Goal: Task Accomplishment & Management: Use online tool/utility

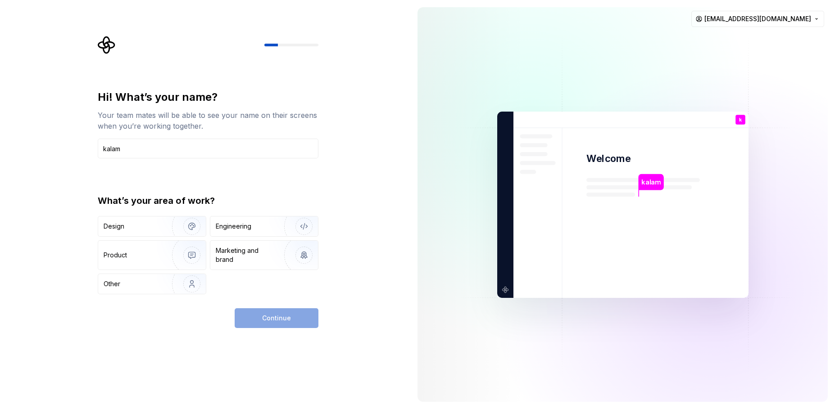
type input "kalam"
click at [296, 324] on div "Continue" at bounding box center [277, 318] width 84 height 20
click at [244, 227] on div "Engineering" at bounding box center [234, 226] width 36 height 9
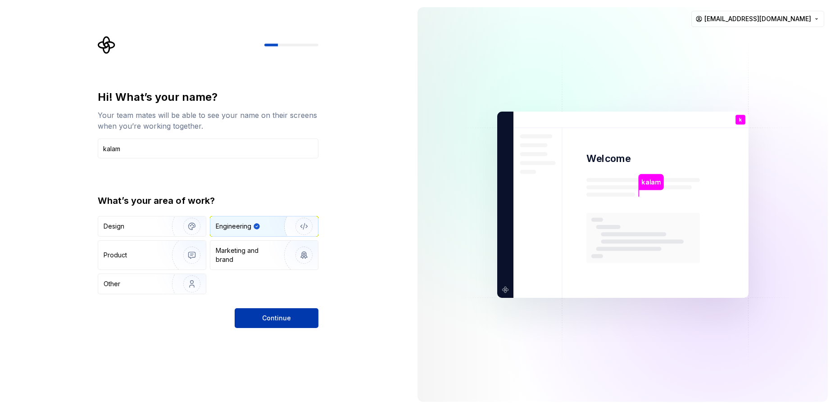
click at [282, 321] on span "Continue" at bounding box center [276, 318] width 29 height 9
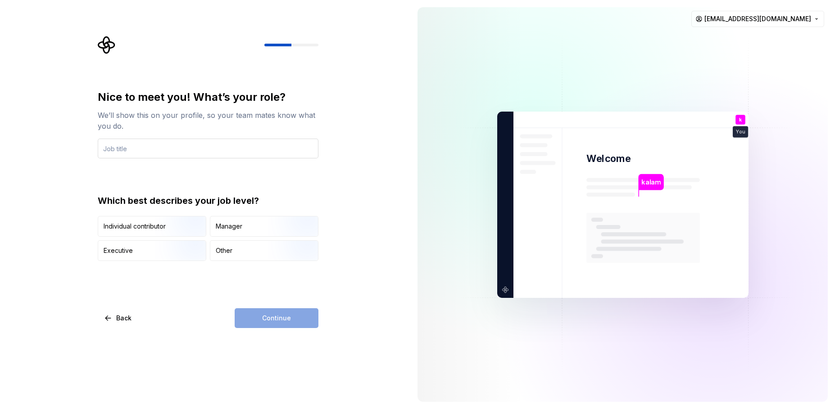
click at [304, 142] on input "text" at bounding box center [208, 149] width 221 height 20
type input "Junior dev"
click at [178, 230] on img "button" at bounding box center [184, 238] width 58 height 60
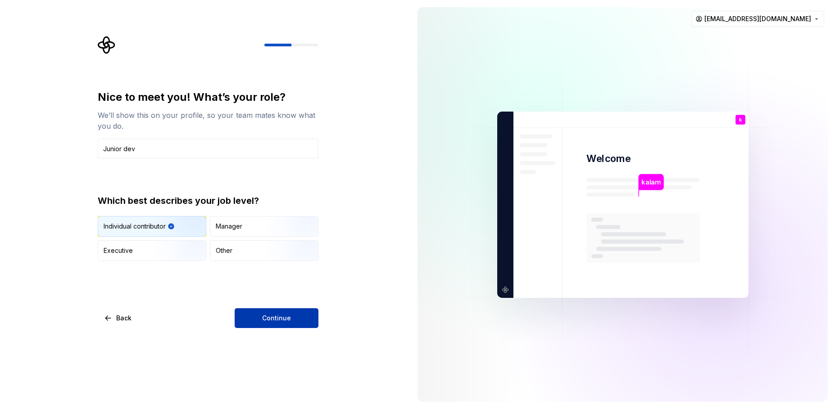
click at [289, 314] on span "Continue" at bounding box center [276, 318] width 29 height 9
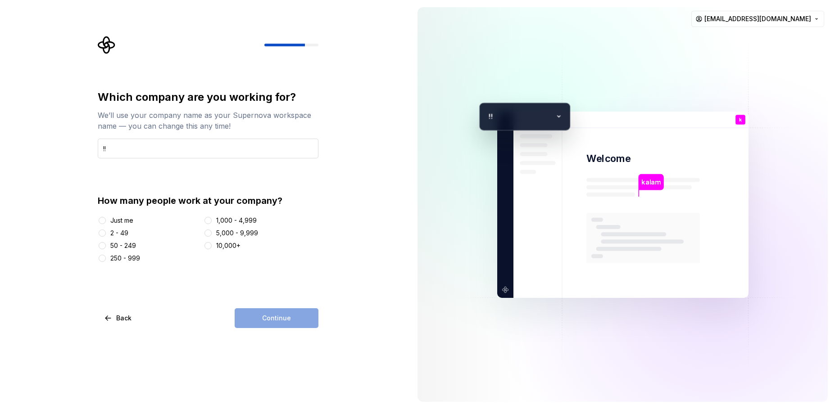
type input "!"
type input "UJKZ"
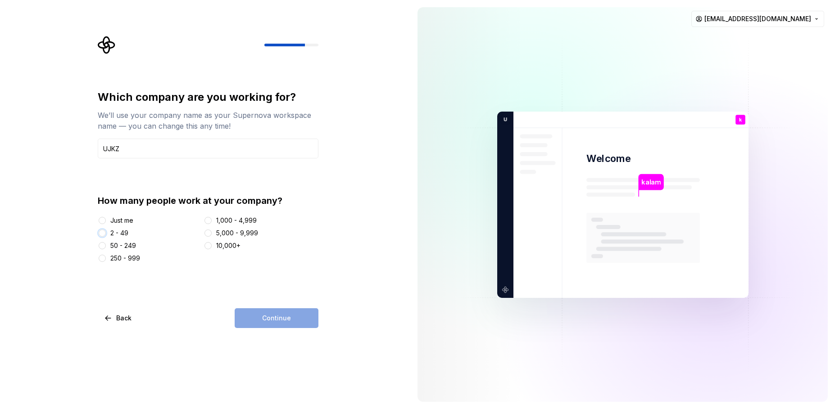
click at [101, 232] on button "2 - 49" at bounding box center [102, 233] width 7 height 7
click at [286, 315] on span "Continue" at bounding box center [276, 318] width 29 height 9
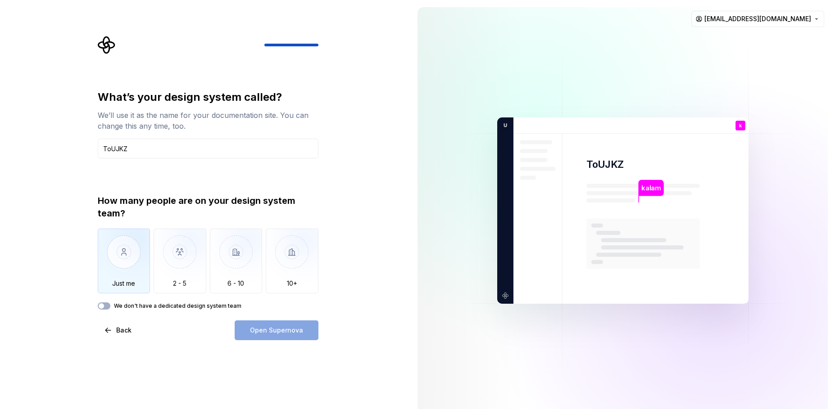
type input "ToUJKZ"
click at [131, 259] on img "button" at bounding box center [124, 259] width 53 height 60
click at [212, 305] on label "We don't have a dedicated design system team" at bounding box center [177, 306] width 127 height 7
click at [110, 305] on button "We don't have a dedicated design system team" at bounding box center [104, 306] width 13 height 7
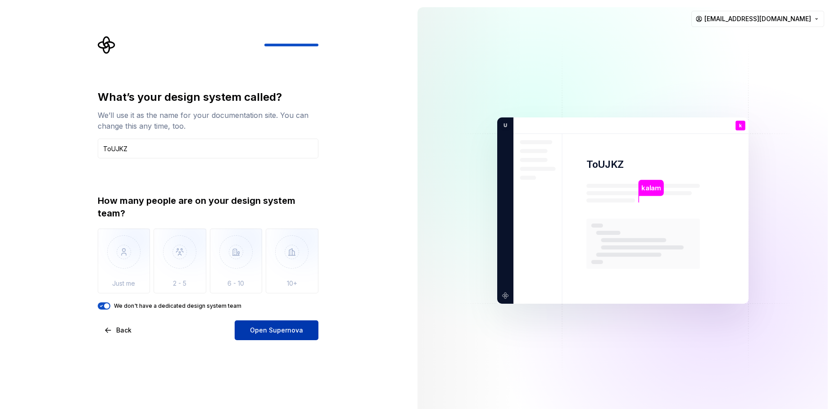
click at [285, 325] on button "Open Supernova" at bounding box center [277, 331] width 84 height 20
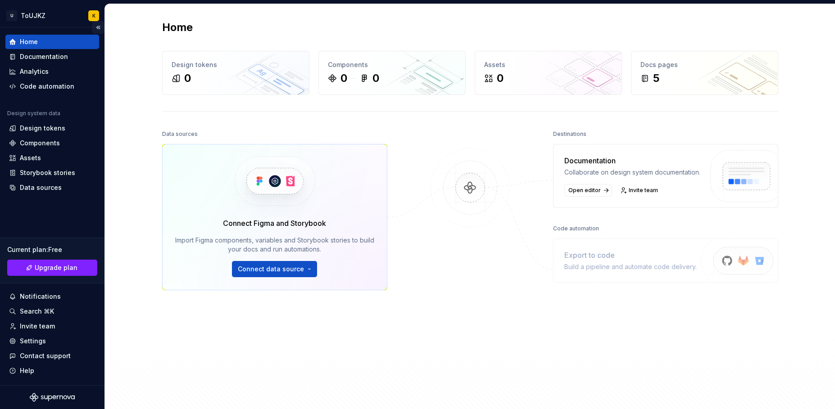
click at [95, 29] on button "Collapse sidebar" at bounding box center [98, 27] width 13 height 13
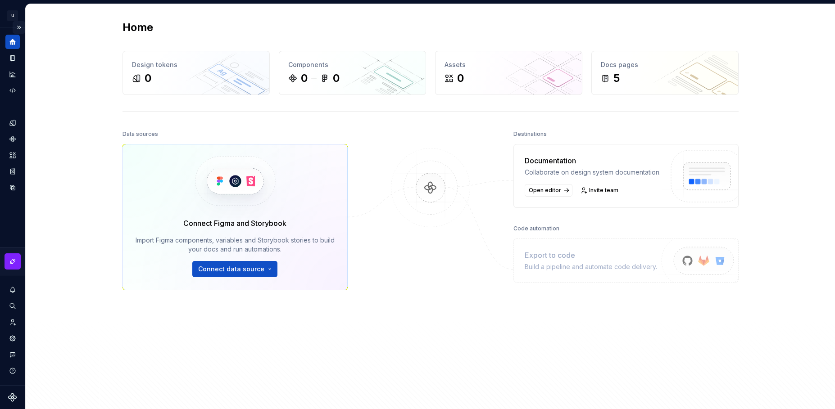
click at [20, 25] on button "Expand sidebar" at bounding box center [19, 27] width 13 height 13
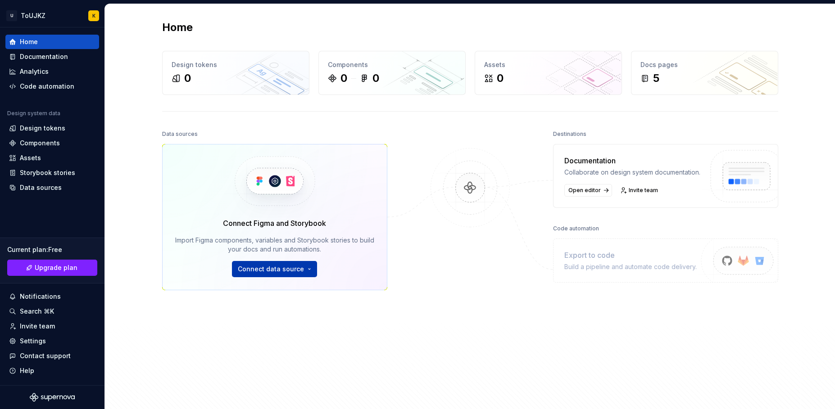
click at [303, 271] on html "U ToUJKZ K Home Documentation Analytics Code automation Design system data Desi…" at bounding box center [417, 204] width 835 height 409
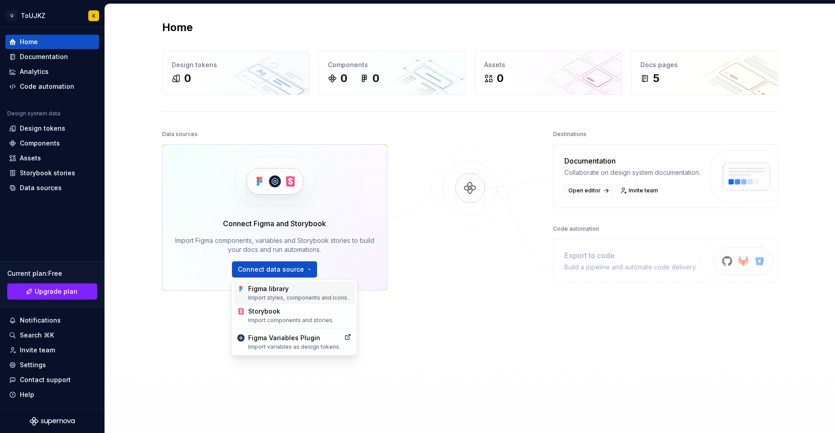
click at [277, 290] on div "Figma library Import styles, components and icons." at bounding box center [299, 292] width 103 height 17
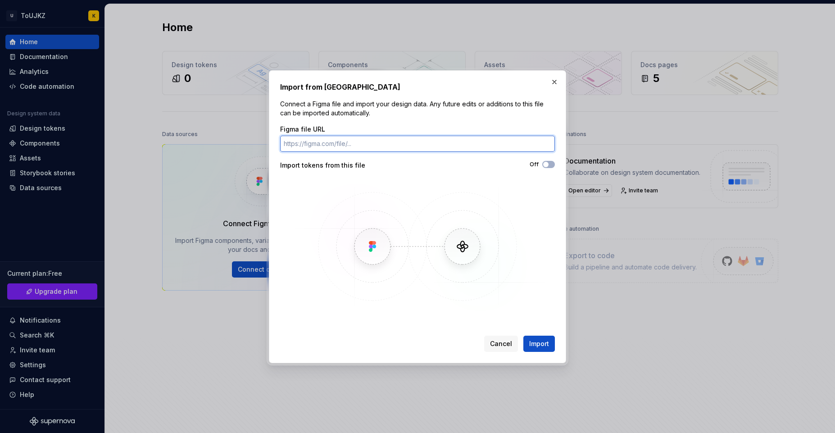
click at [327, 143] on input "Figma file URL" at bounding box center [417, 144] width 275 height 16
paste input "[URL][DOMAIN_NAME]"
type input "[URL][DOMAIN_NAME]"
click at [523, 335] on button "Import" at bounding box center [539, 343] width 32 height 16
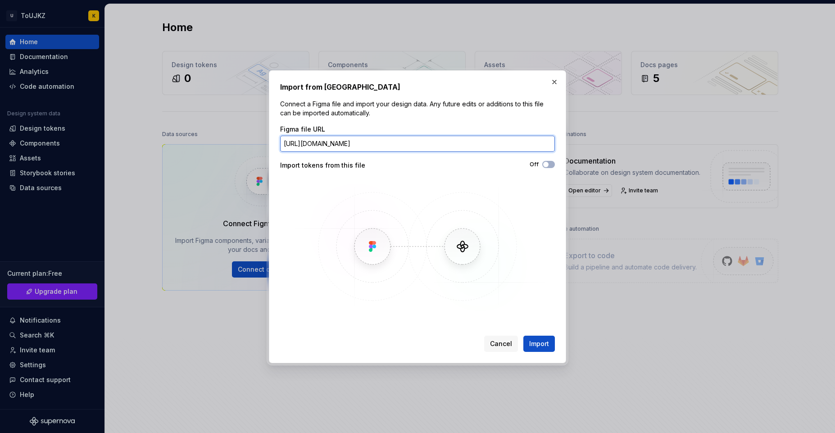
scroll to position [0, 0]
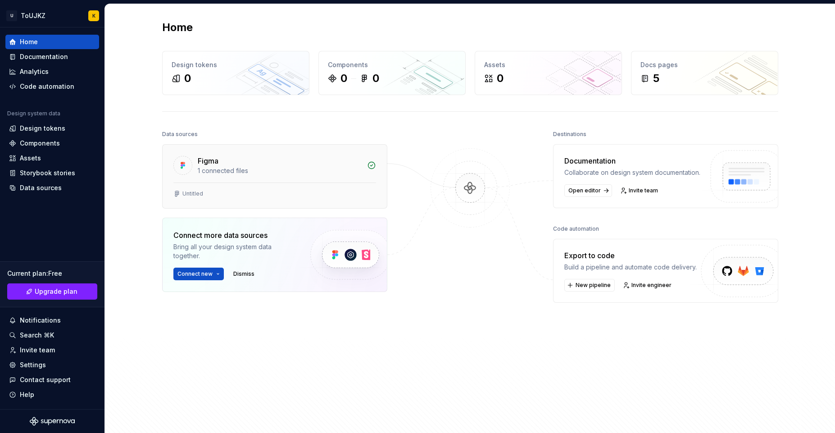
click at [188, 195] on div "Untitled" at bounding box center [192, 193] width 21 height 7
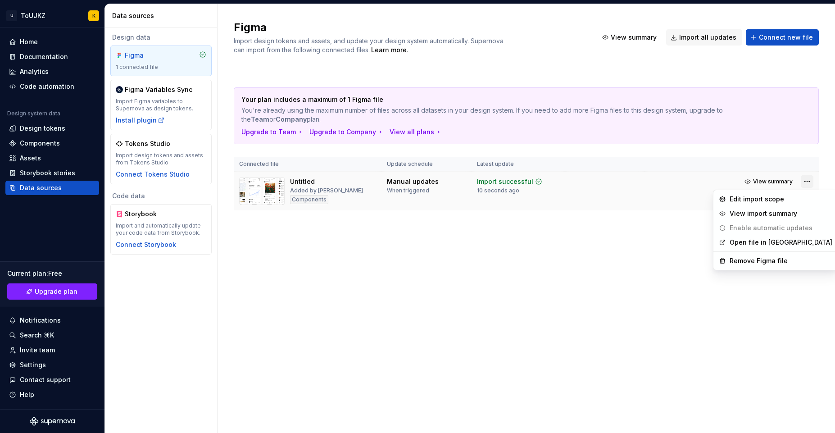
click at [809, 182] on html "U ToUJKZ K Home Documentation Analytics Code automation Design system data Desi…" at bounding box center [417, 216] width 835 height 433
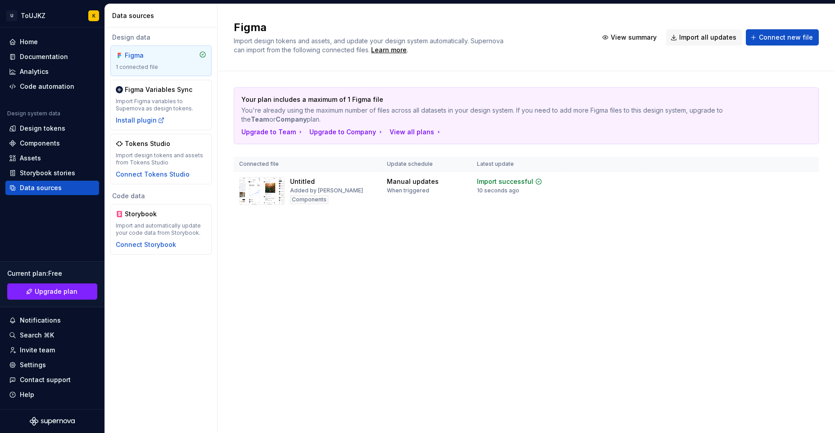
click at [325, 212] on html "U ToUJKZ K Home Documentation Analytics Code automation Design system data Desi…" at bounding box center [417, 216] width 835 height 433
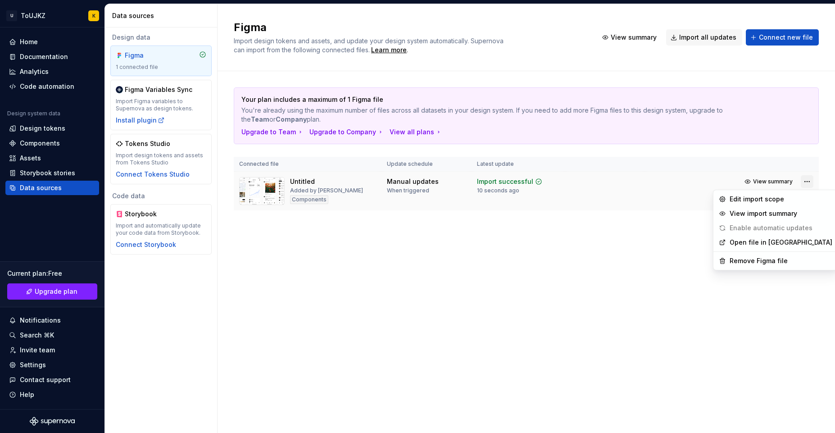
click at [807, 185] on html "U ToUJKZ K Home Documentation Analytics Code automation Design system data Desi…" at bounding box center [417, 216] width 835 height 433
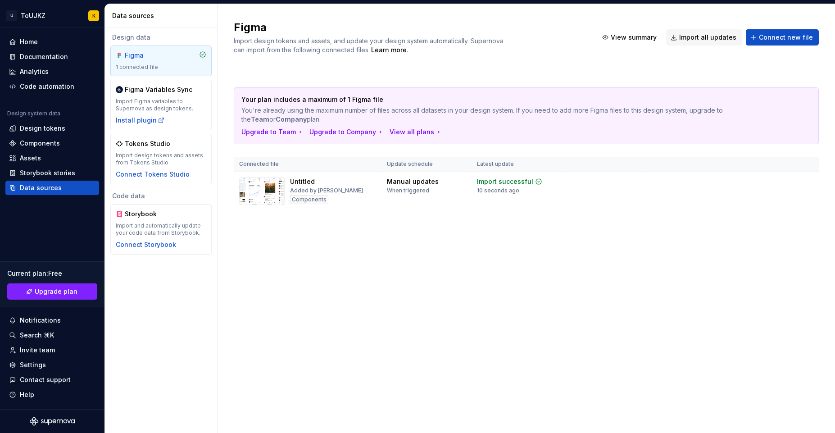
click at [619, 223] on html "U ToUJKZ K Home Documentation Analytics Code automation Design system data Desi…" at bounding box center [417, 216] width 835 height 433
click at [299, 181] on div "Untitled" at bounding box center [302, 181] width 25 height 9
